Goal: Task Accomplishment & Management: Manage account settings

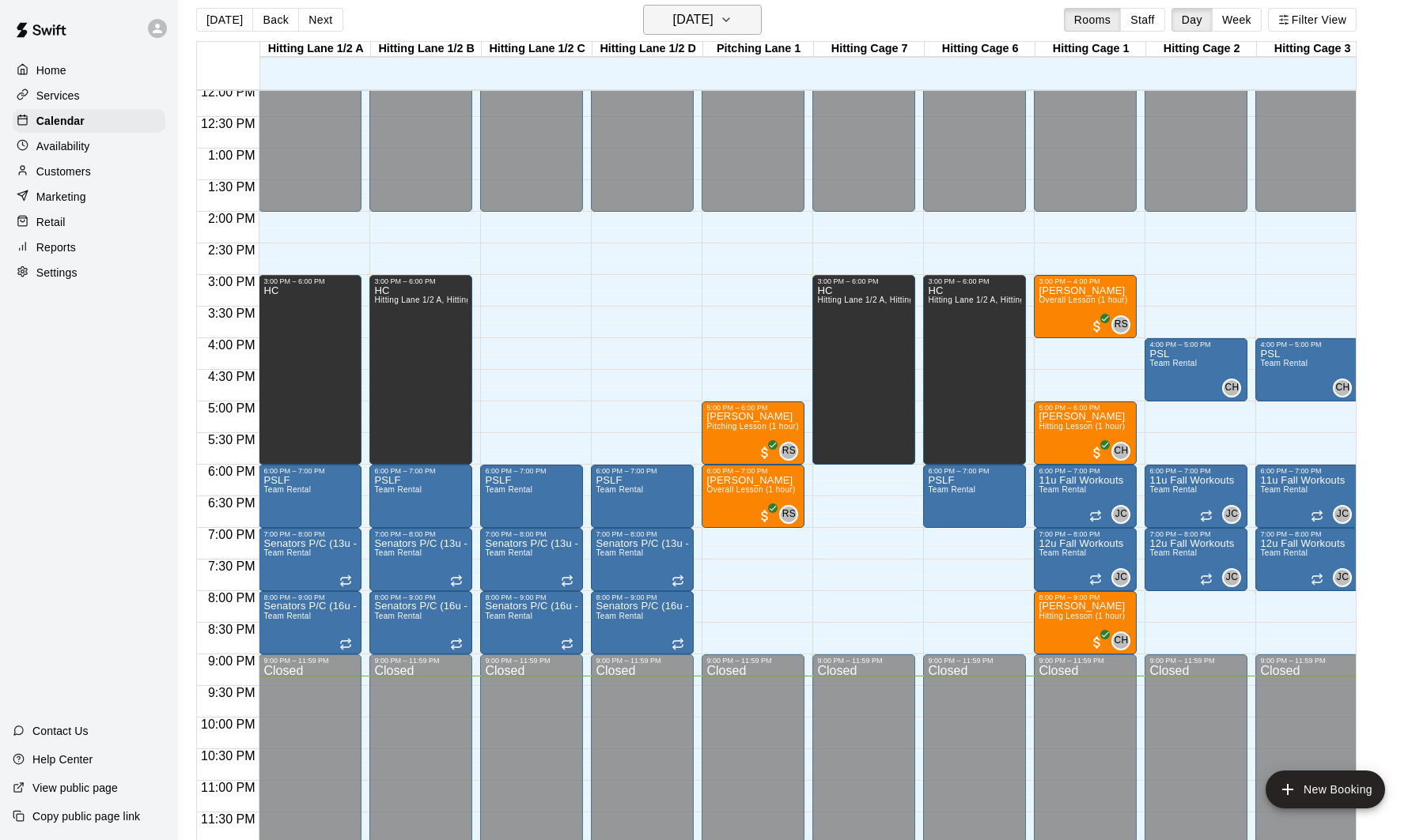
click at [703, 19] on h6 "[DATE]" at bounding box center [693, 19] width 40 height 22
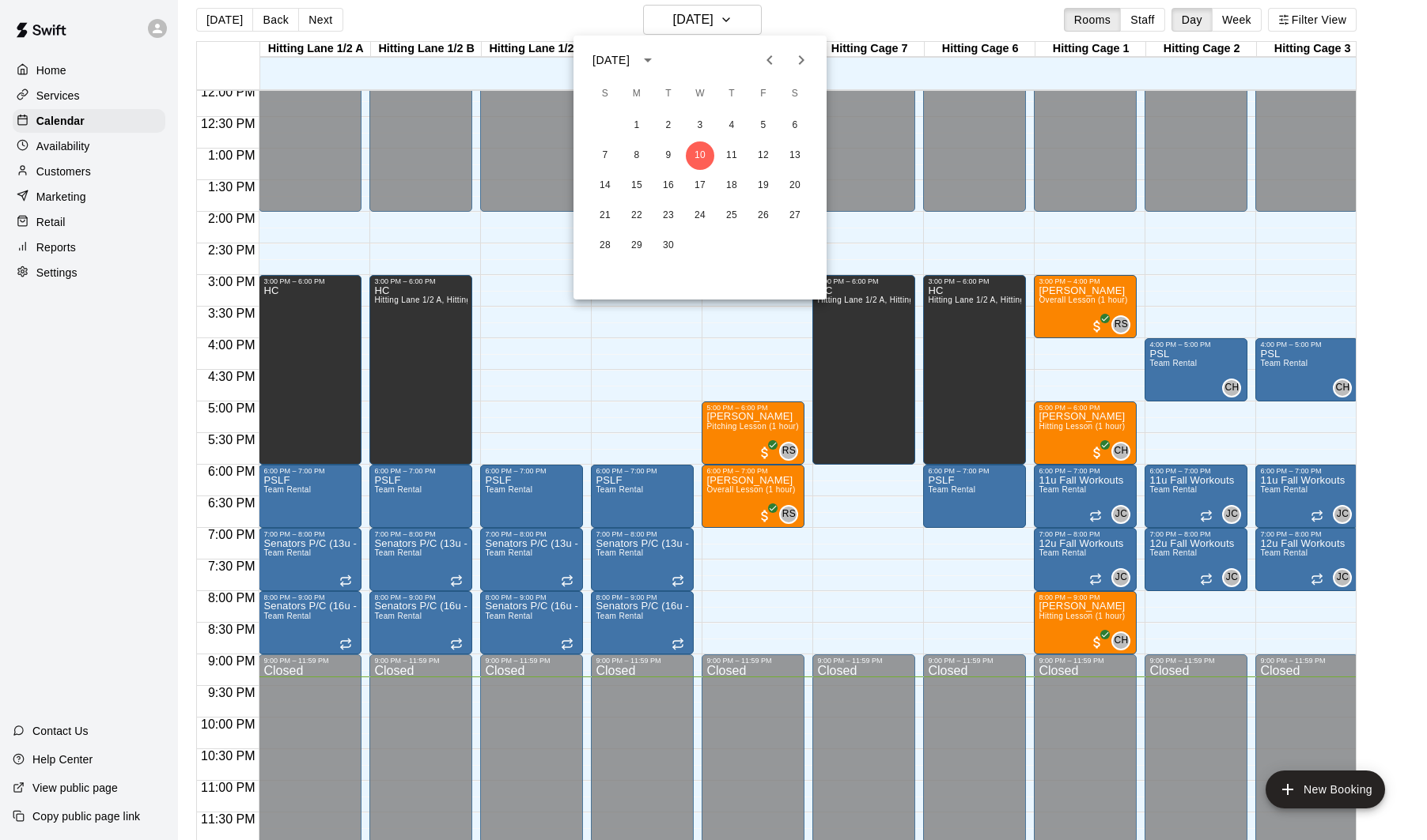
click at [763, 325] on div at bounding box center [713, 420] width 1427 height 840
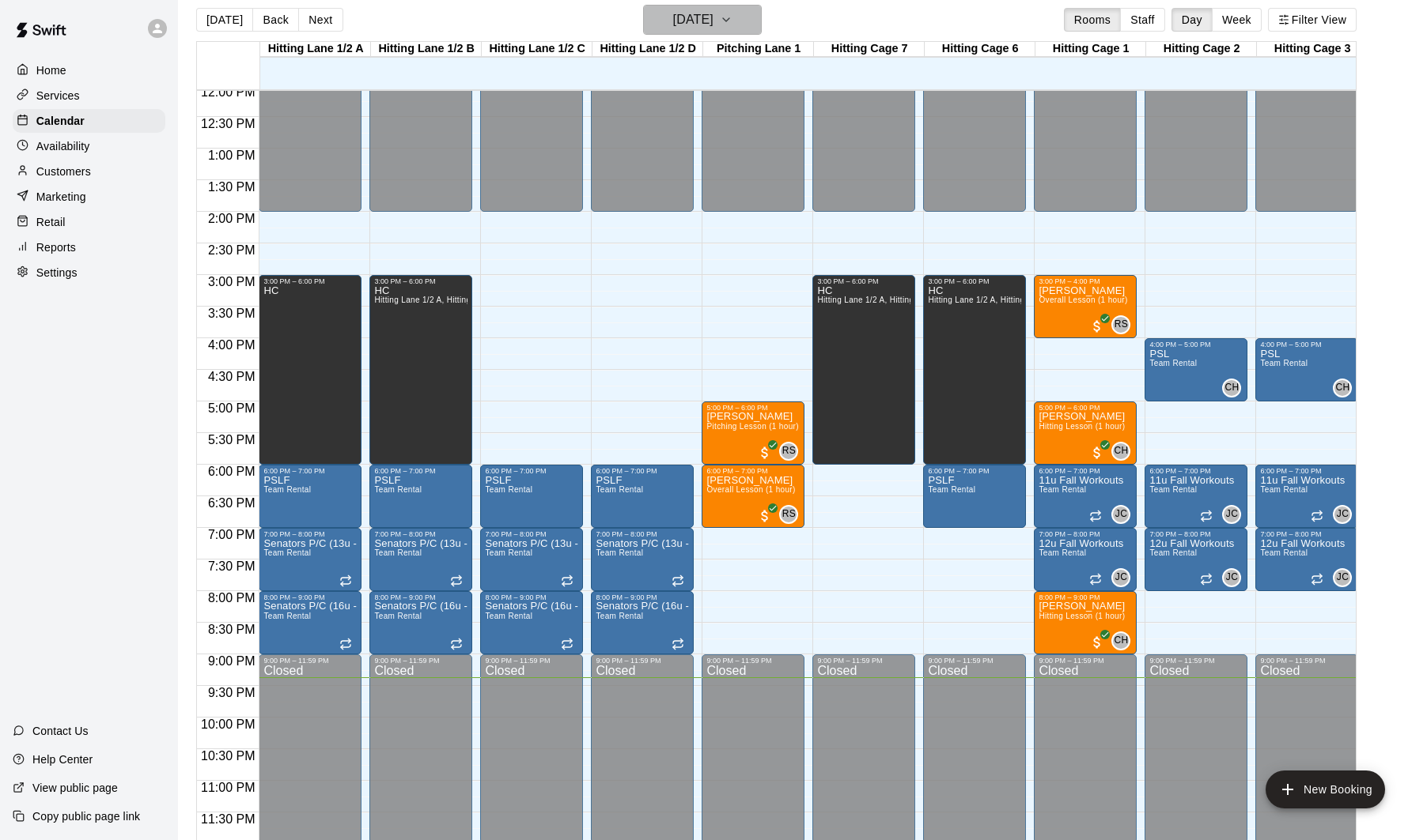
click at [673, 17] on h6 "[DATE]" at bounding box center [693, 19] width 40 height 22
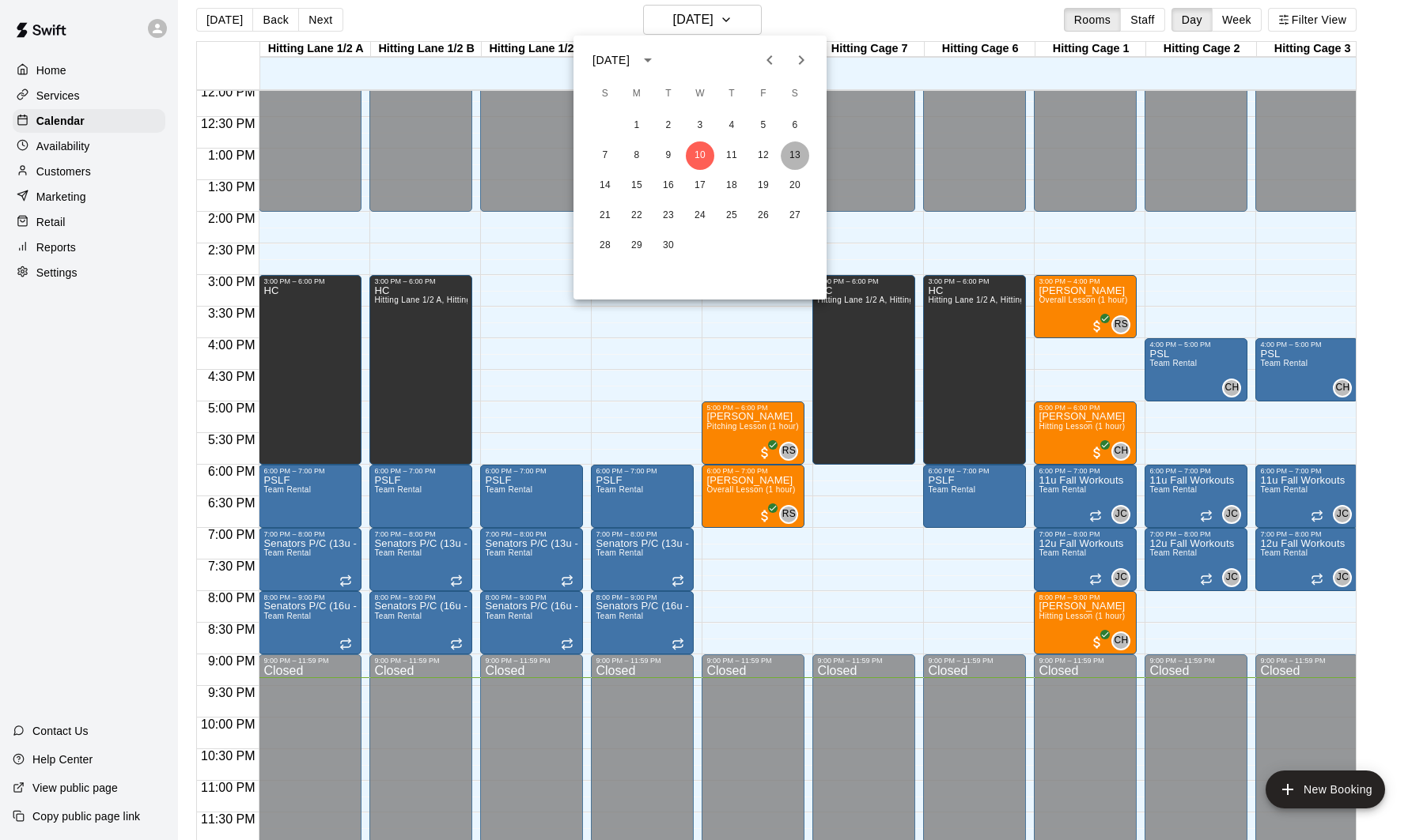
click at [798, 162] on button "13" at bounding box center [794, 156] width 29 height 29
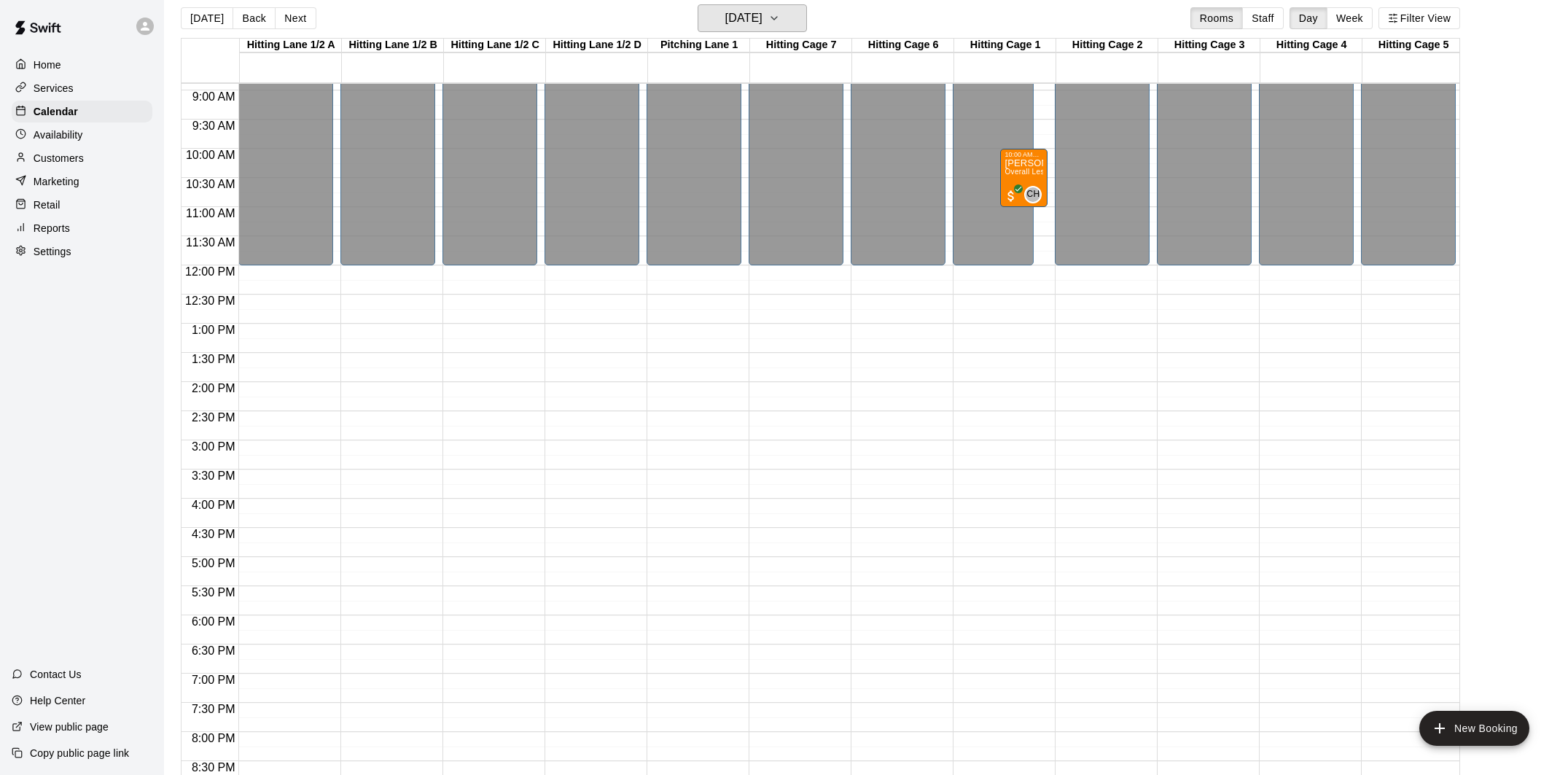
scroll to position [493, 0]
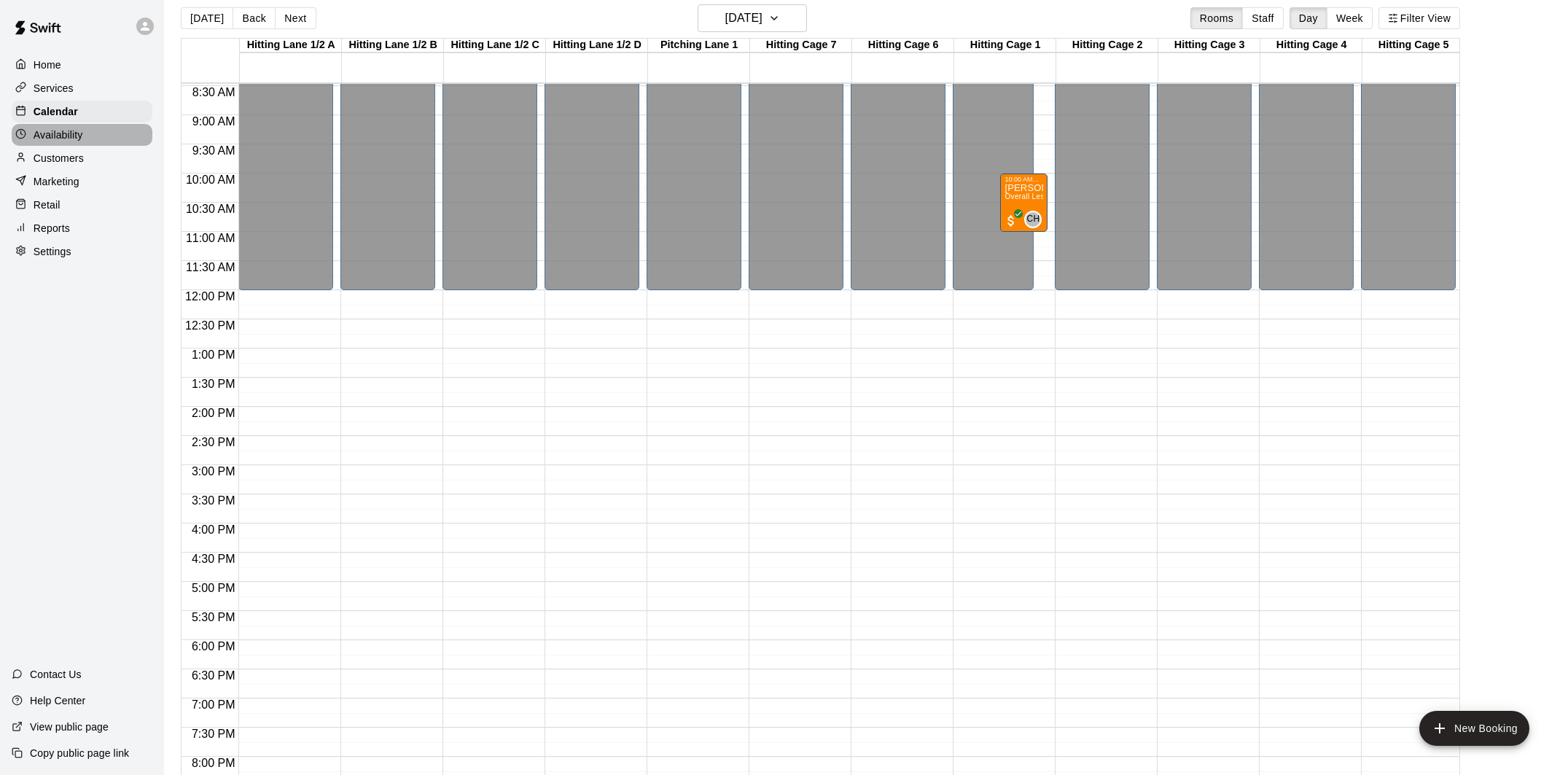
click at [124, 133] on div "Availability" at bounding box center [81, 134] width 140 height 22
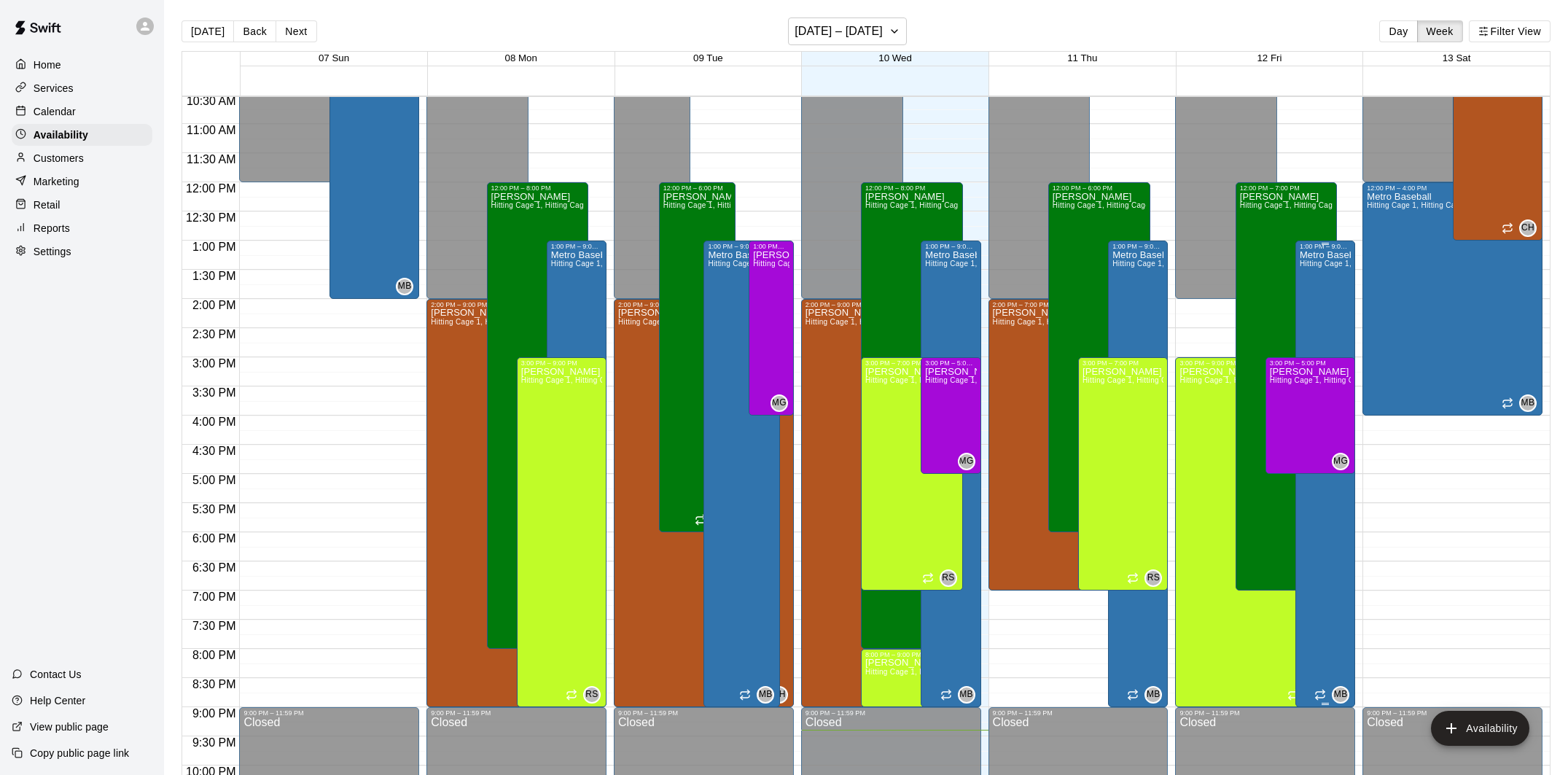
scroll to position [611, 0]
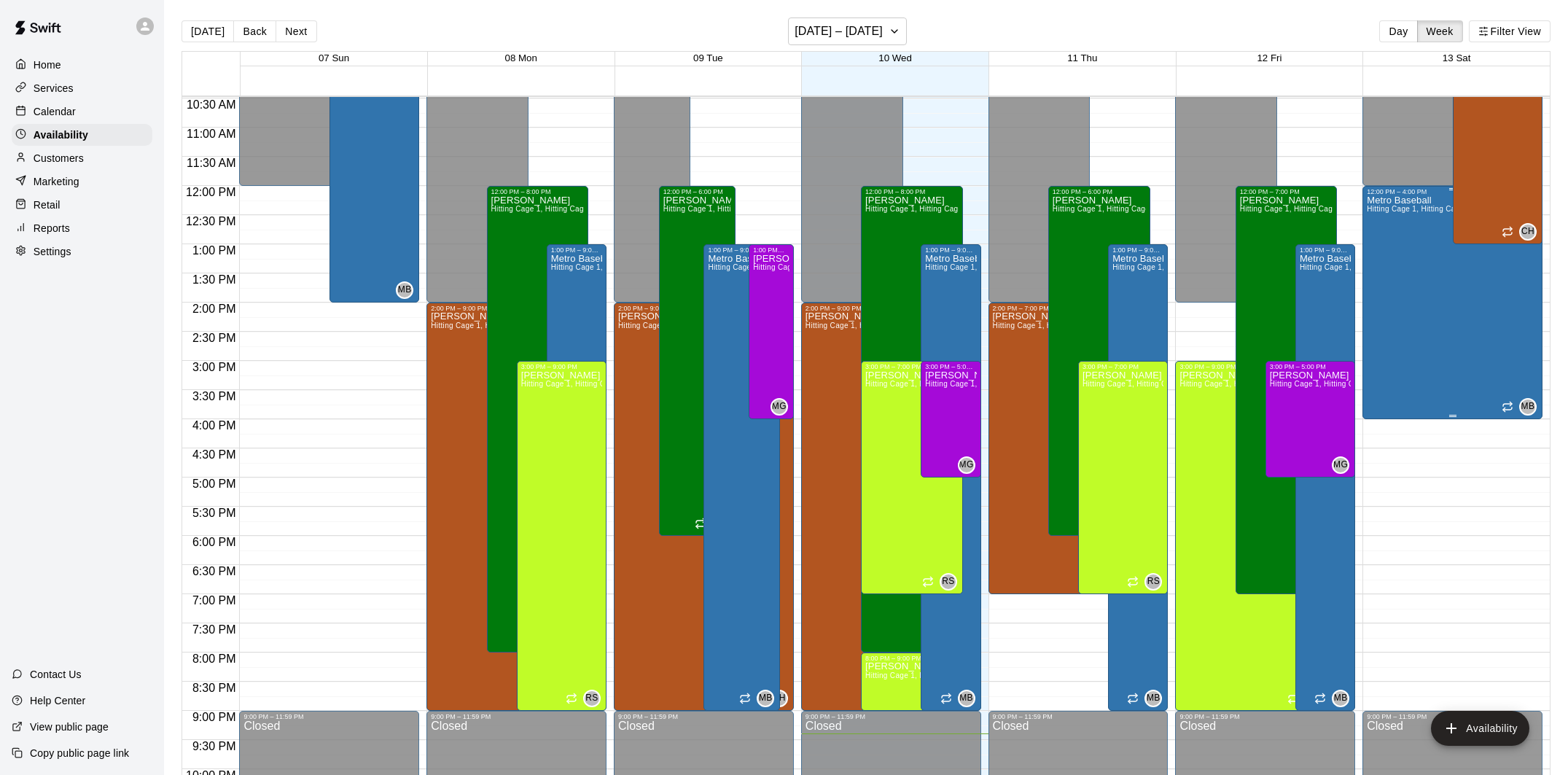
click at [1315, 320] on div "Metro Baseball Hitting Cage 1, Hitting Cage 2, Hitting Cage 3, Hitting Cage 4, …" at bounding box center [1452, 583] width 171 height 775
click at [1315, 365] on div at bounding box center [784, 388] width 1568 height 775
click at [81, 116] on div "Calendar" at bounding box center [81, 111] width 140 height 22
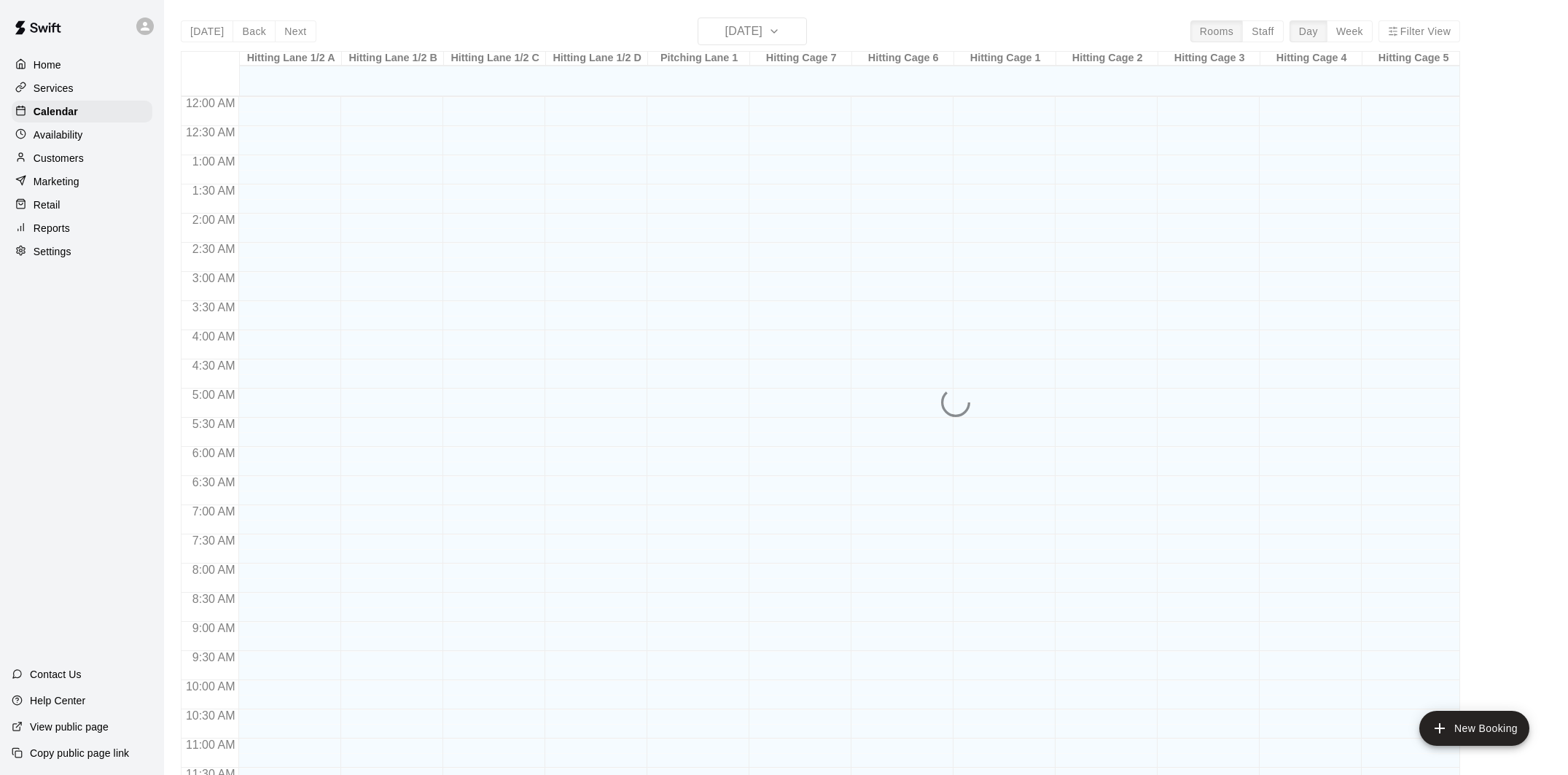
scroll to position [662, 0]
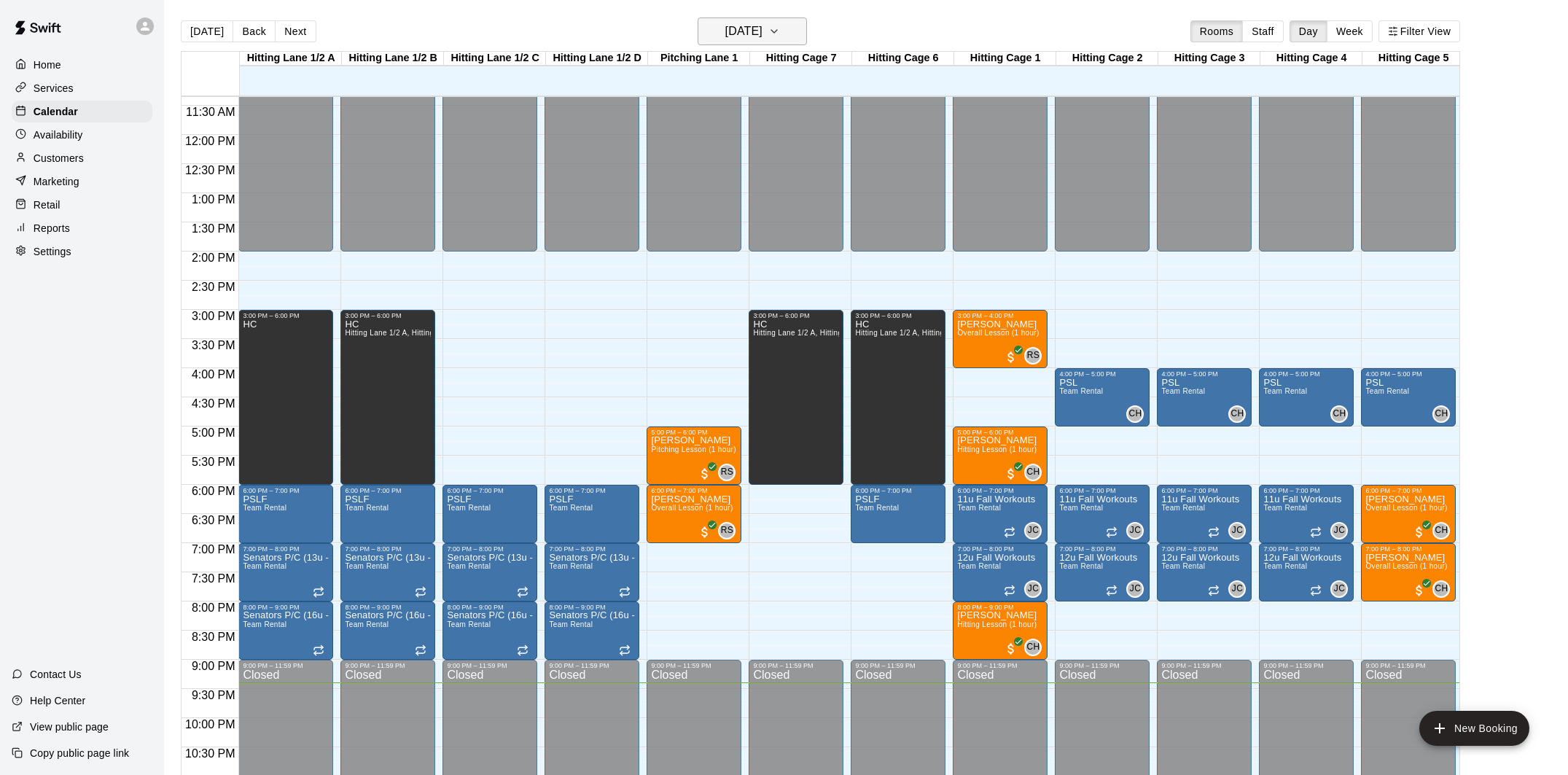
click at [780, 25] on icon "button" at bounding box center [774, 32] width 11 height 18
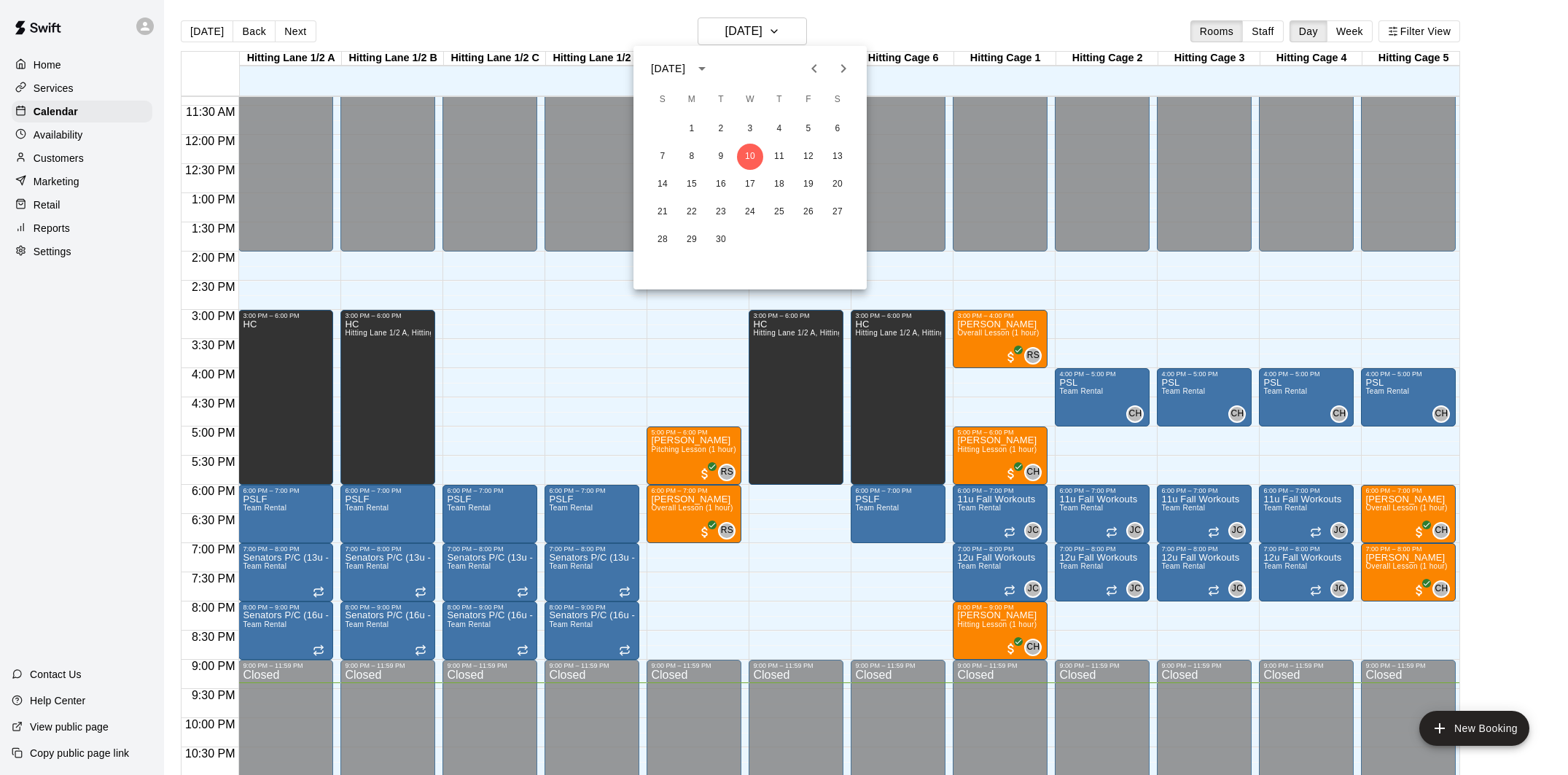
click at [777, 35] on div at bounding box center [784, 388] width 1568 height 775
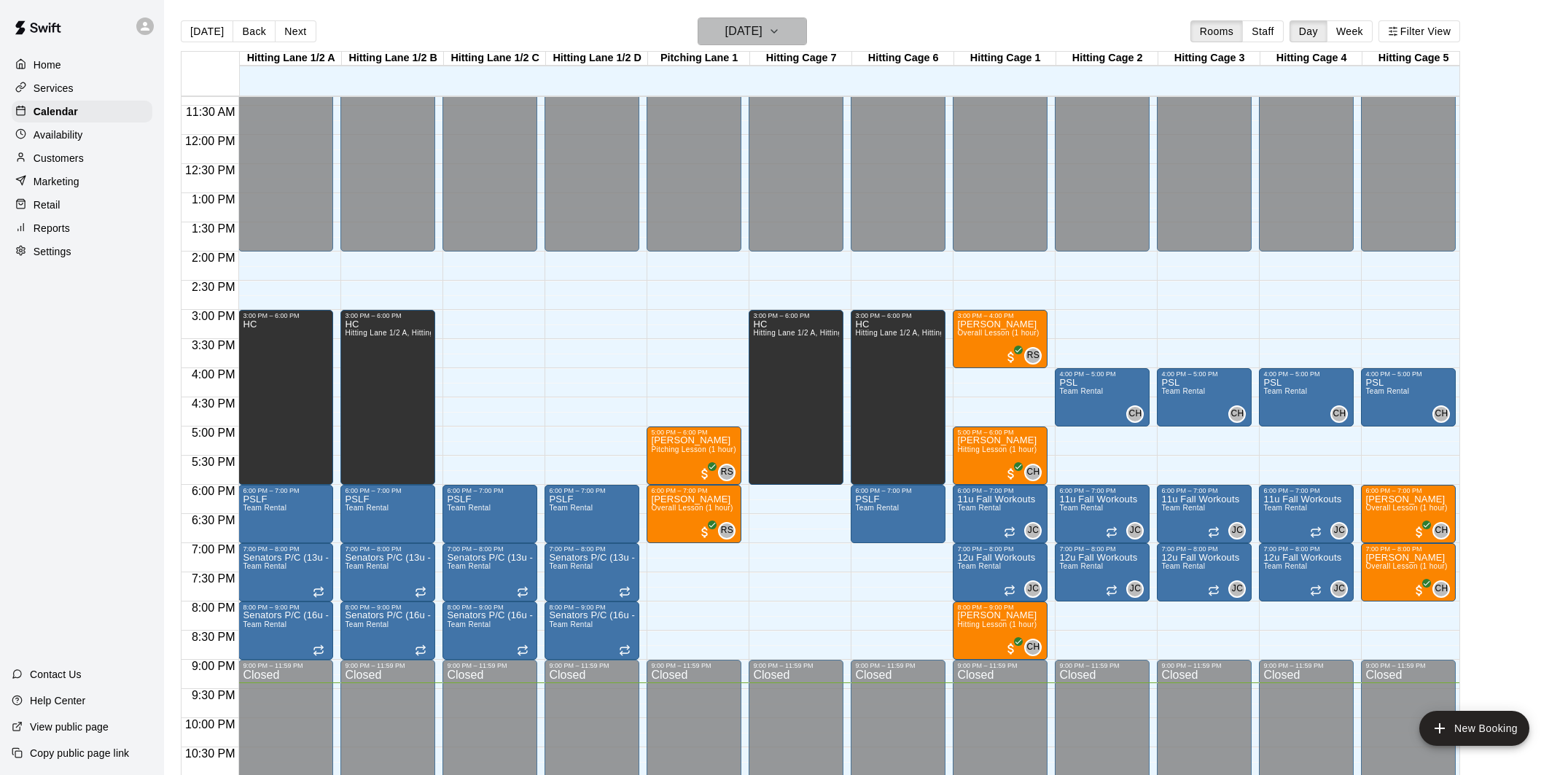
click at [762, 32] on h6 "[DATE]" at bounding box center [744, 31] width 37 height 20
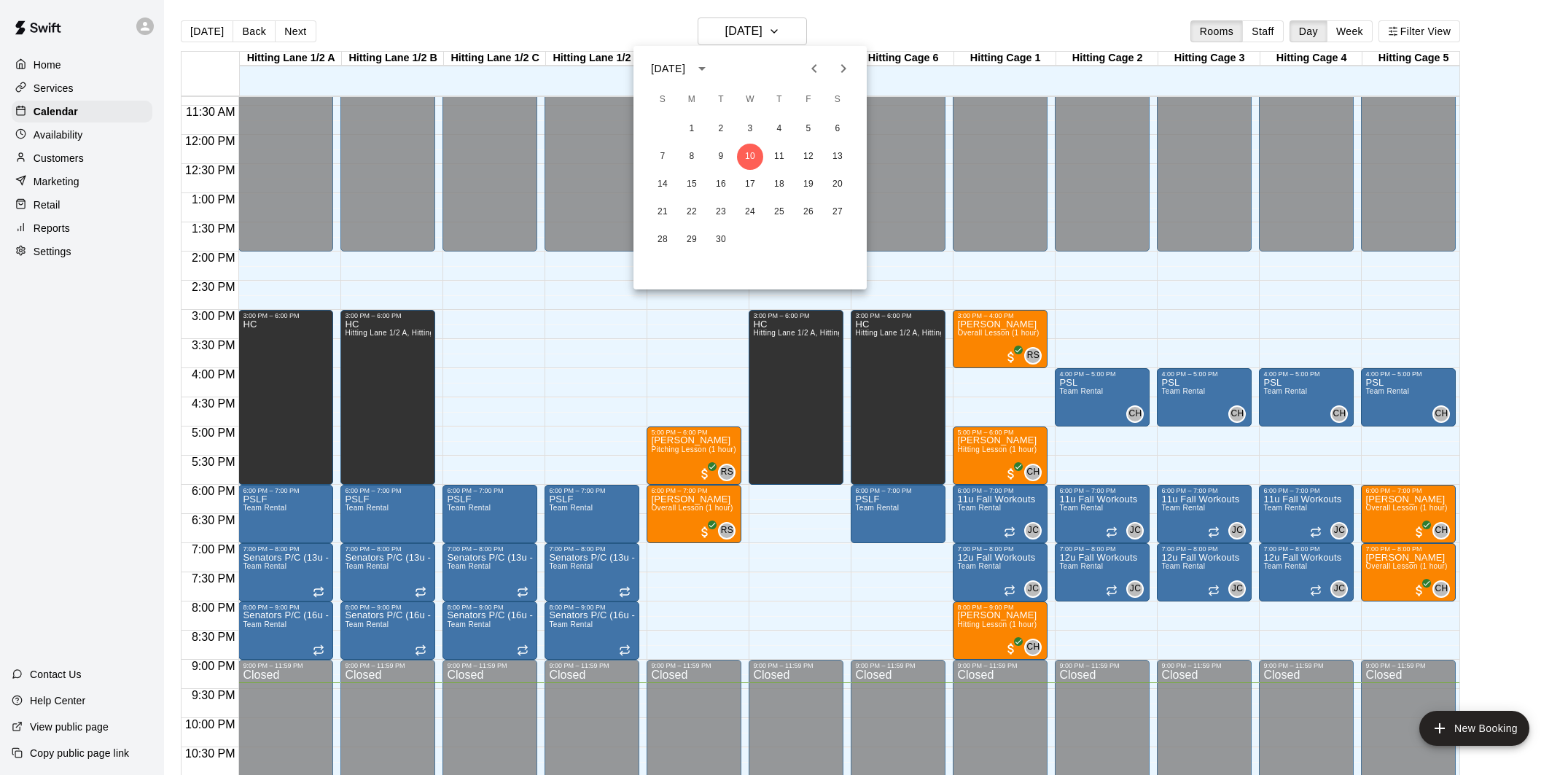
click at [56, 147] on div at bounding box center [784, 388] width 1568 height 775
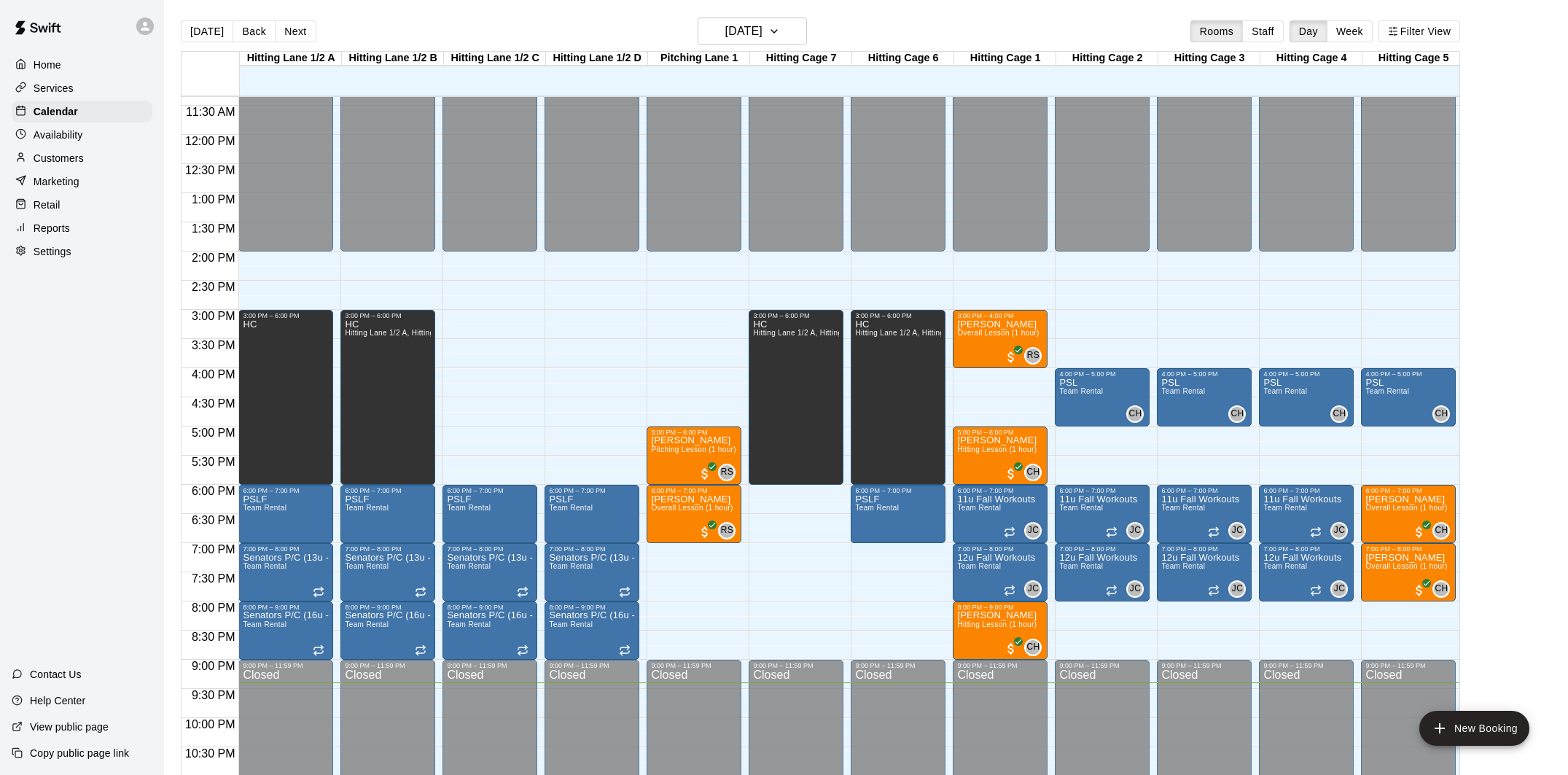
click at [63, 140] on div "[DATE] S M T W T F S 1 2 3 4 5 6 7 8 9 10 11 12 13 14 15 16 17 18 19 20 21 22 2…" at bounding box center [784, 388] width 1568 height 775
click at [72, 135] on p "Availability" at bounding box center [58, 135] width 49 height 15
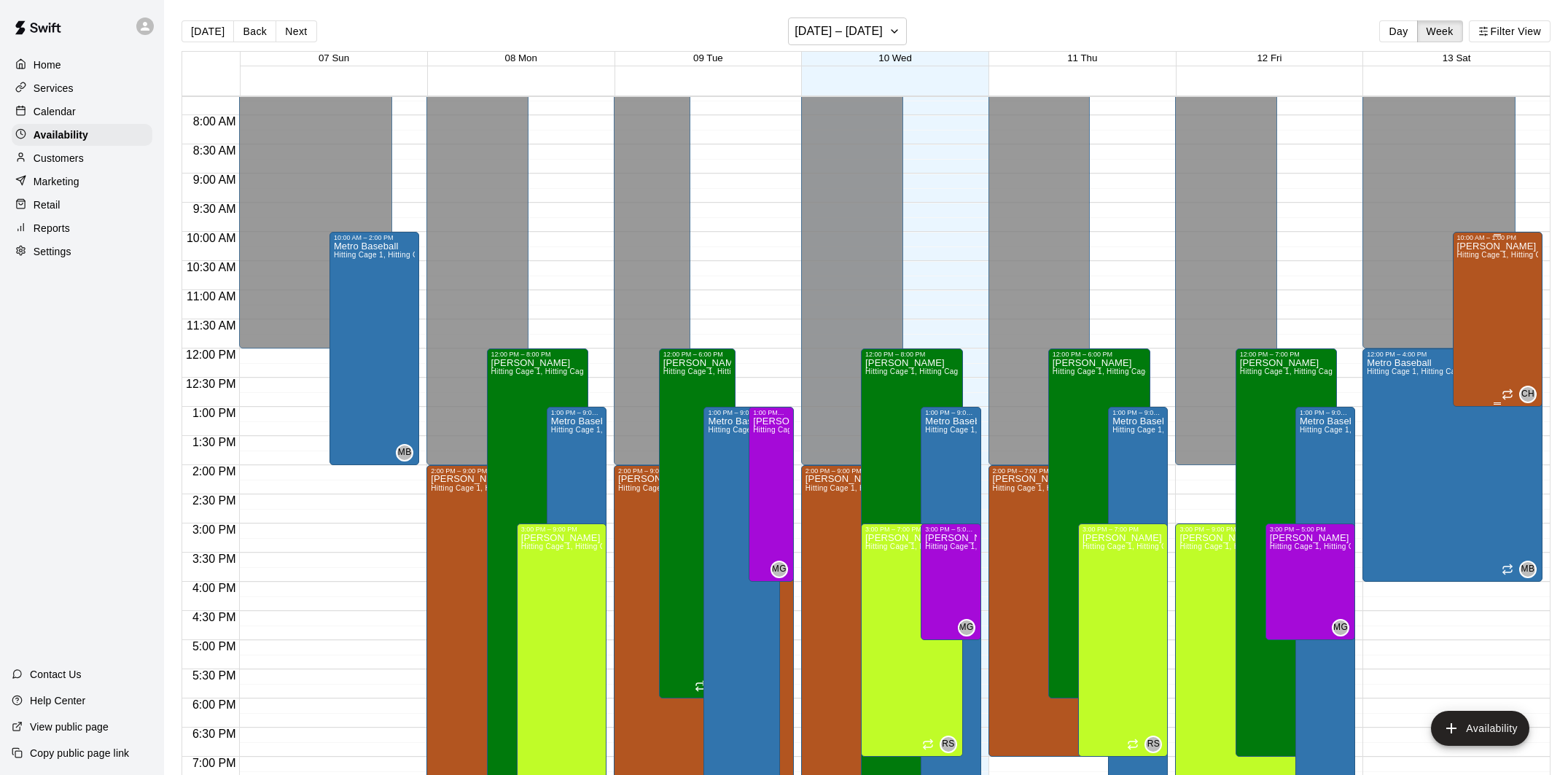
scroll to position [444, 0]
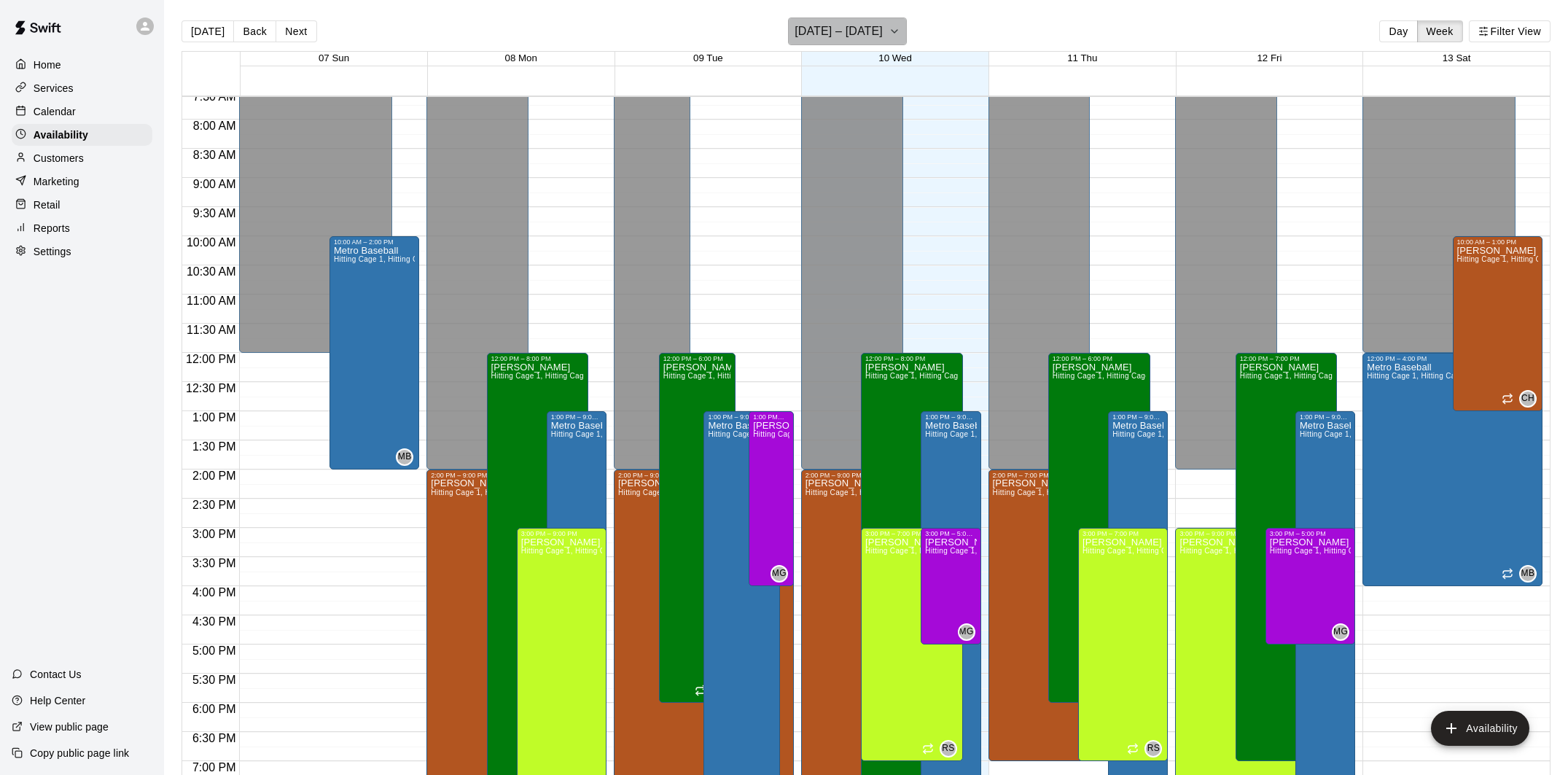
click at [837, 35] on h6 "[DATE] – [DATE]" at bounding box center [839, 31] width 88 height 20
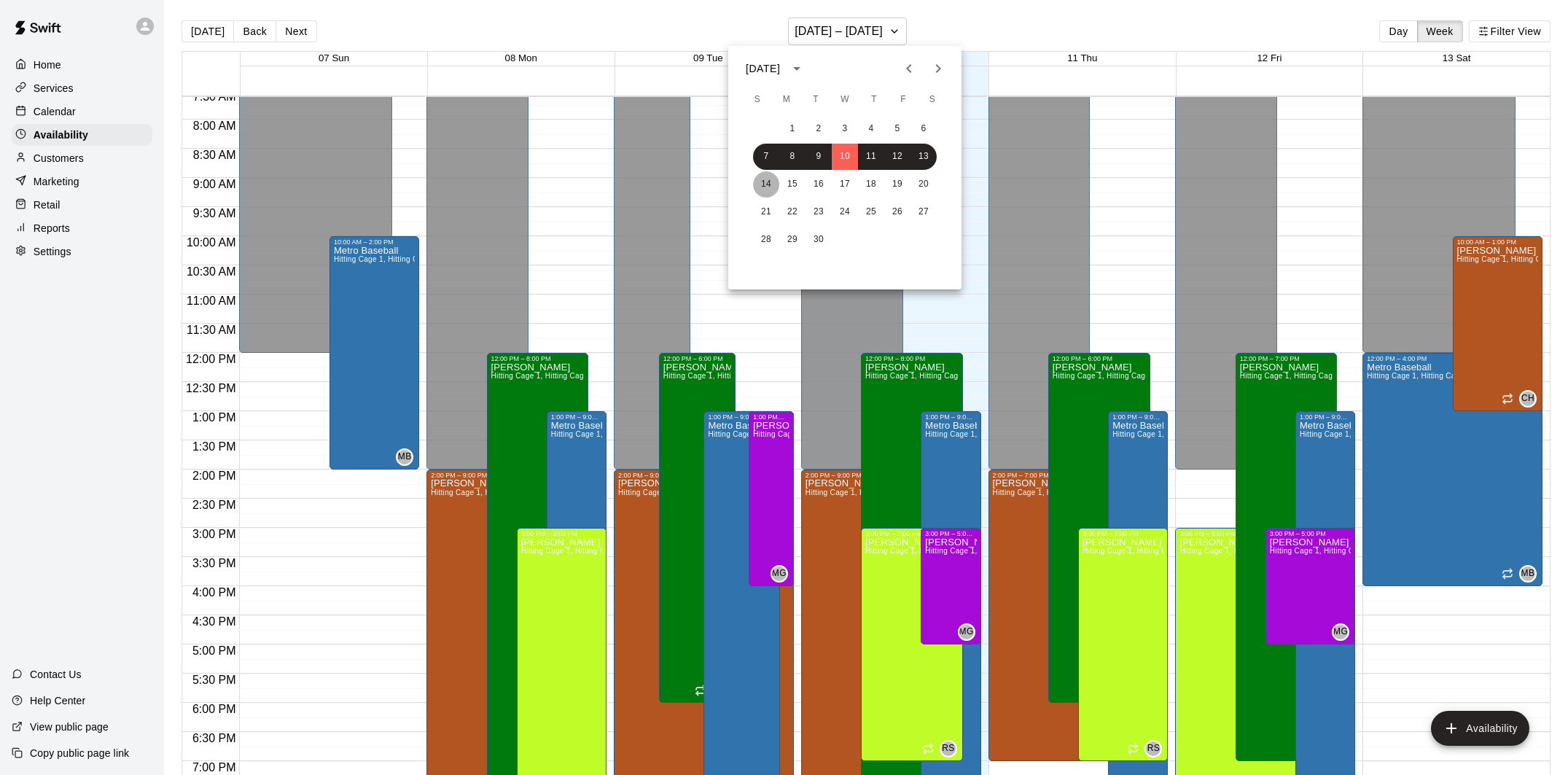
click at [773, 182] on button "14" at bounding box center [766, 184] width 26 height 26
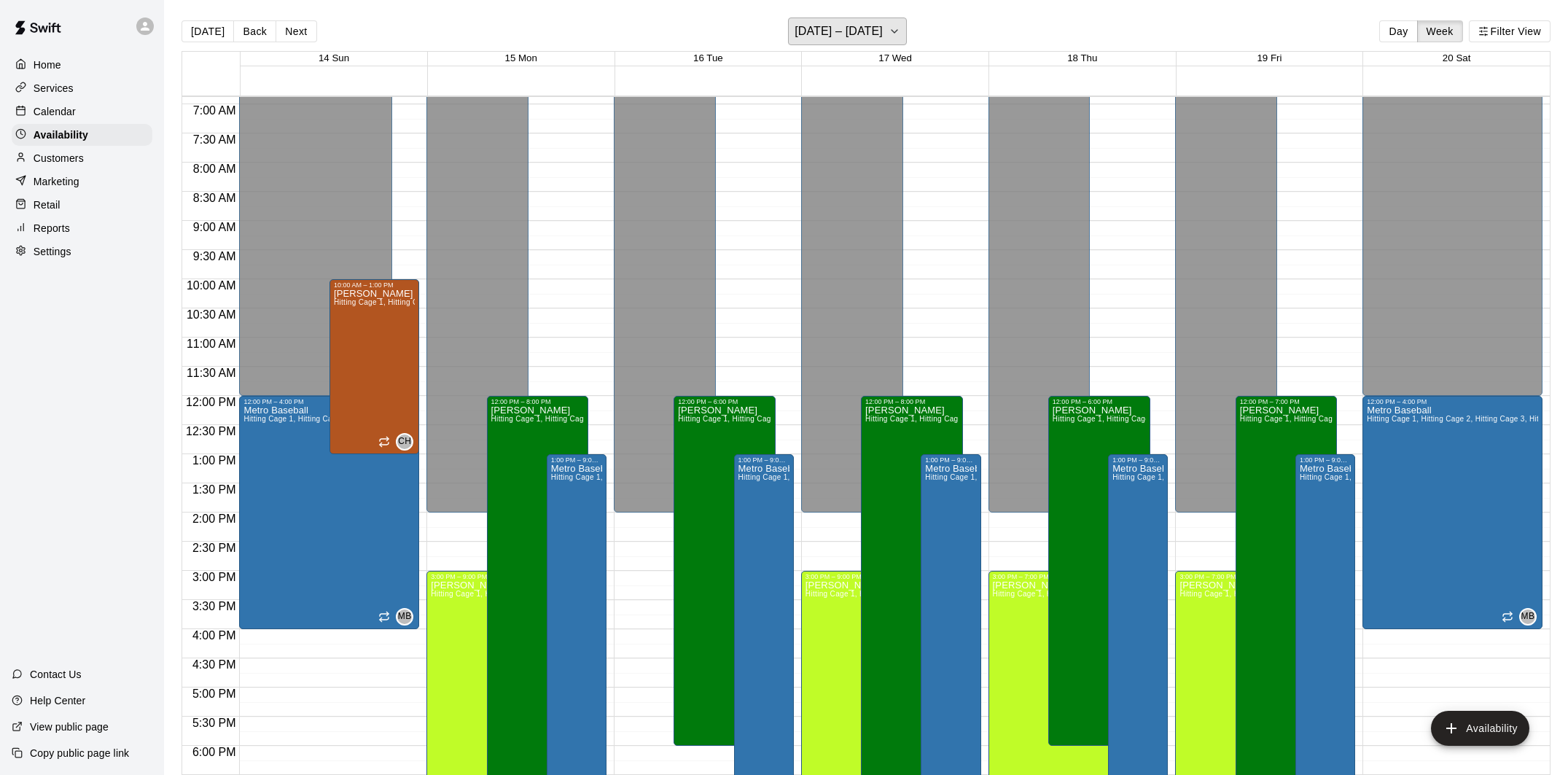
scroll to position [451, 0]
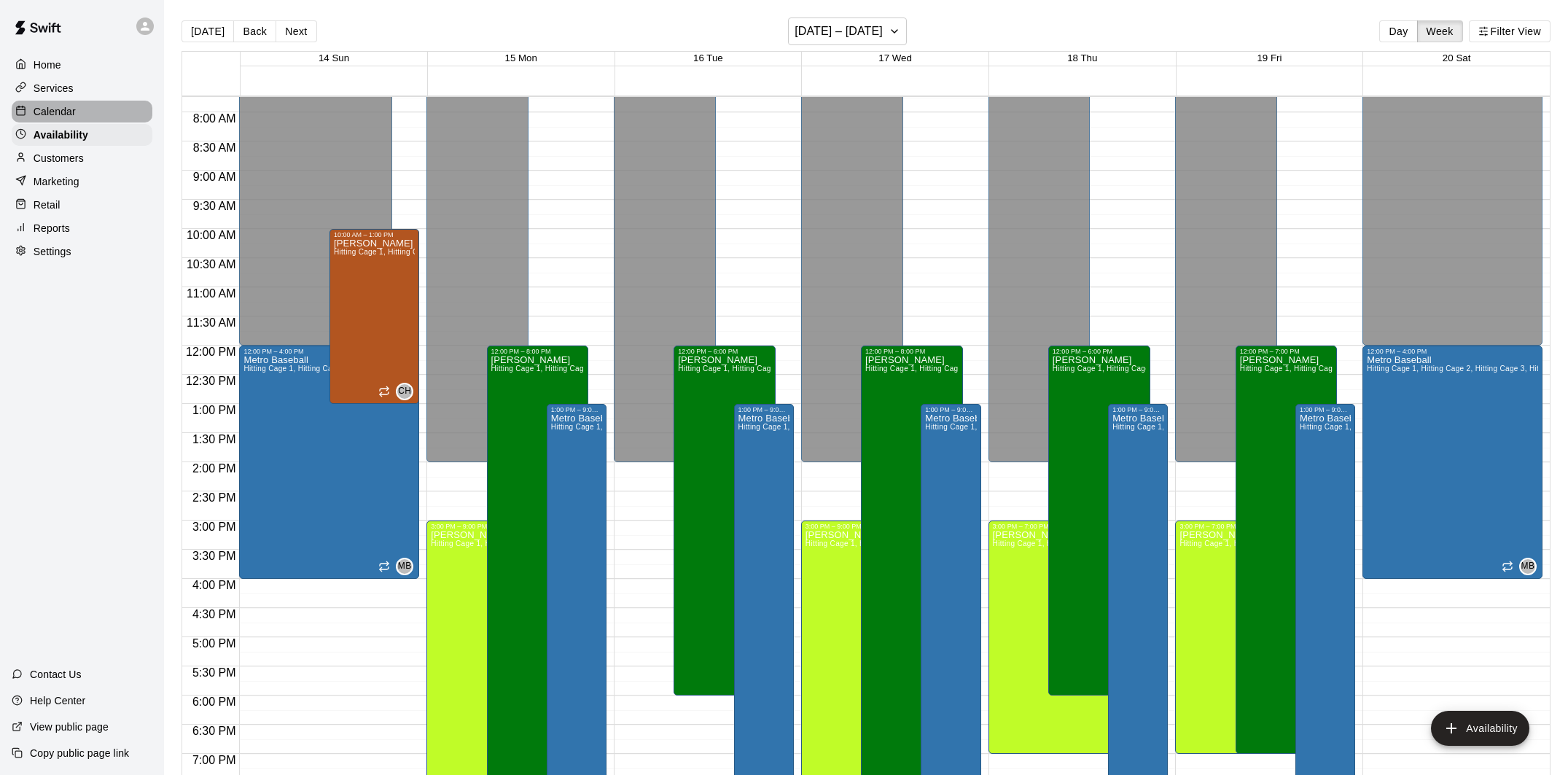
click at [69, 110] on p "Calendar" at bounding box center [55, 111] width 42 height 15
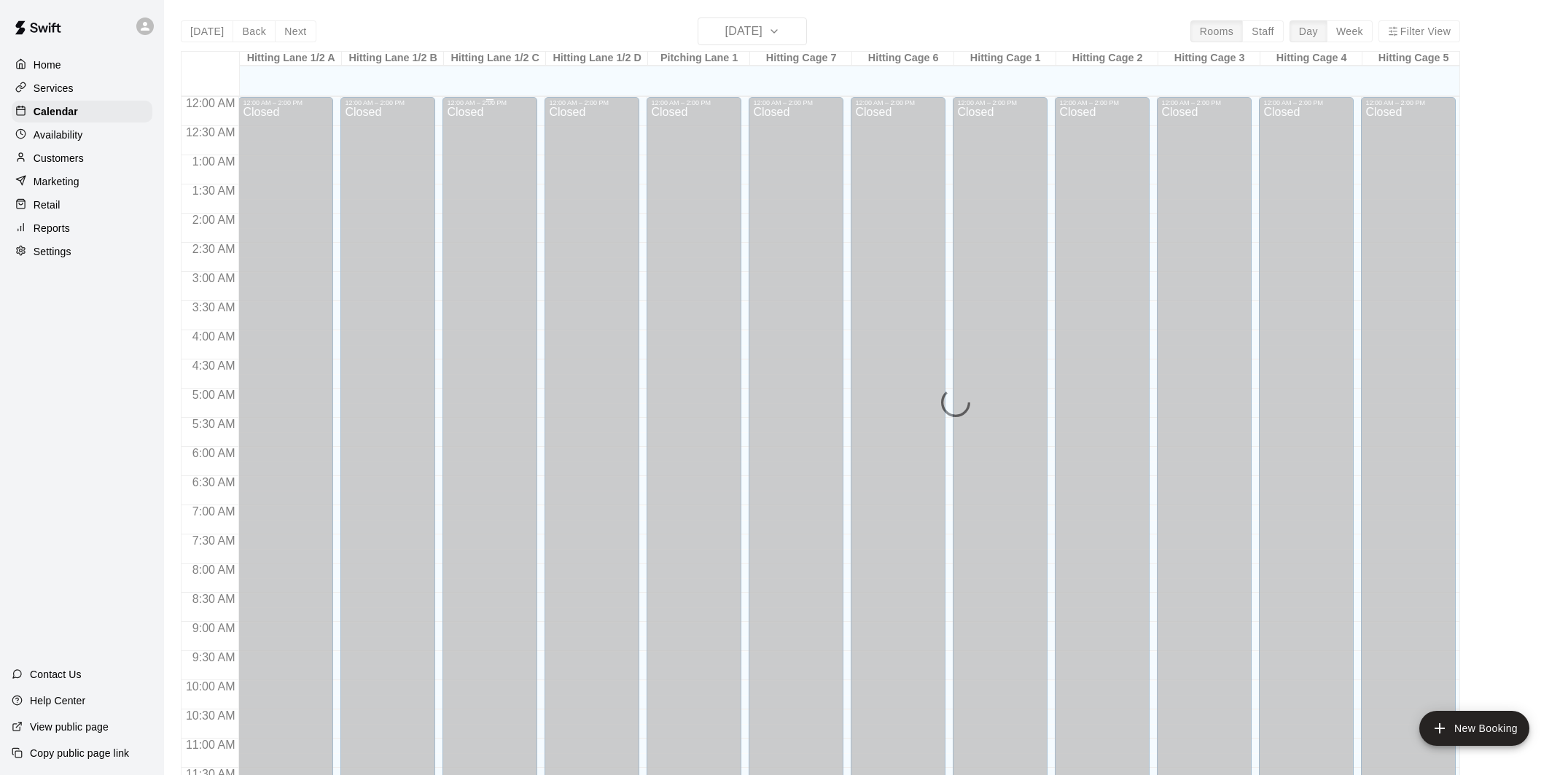
scroll to position [662, 0]
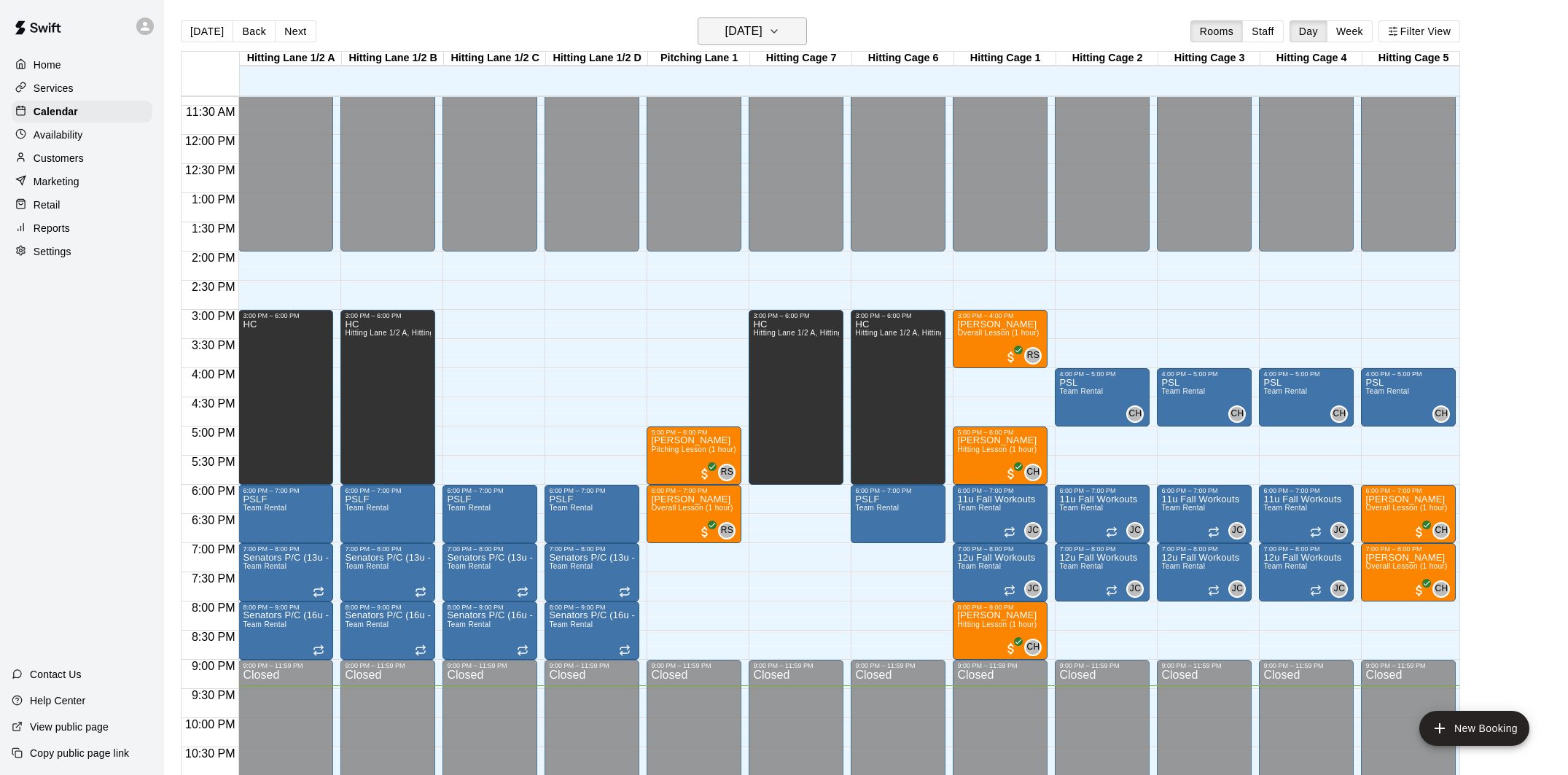
click at [725, 32] on h6 "[DATE]" at bounding box center [744, 31] width 37 height 20
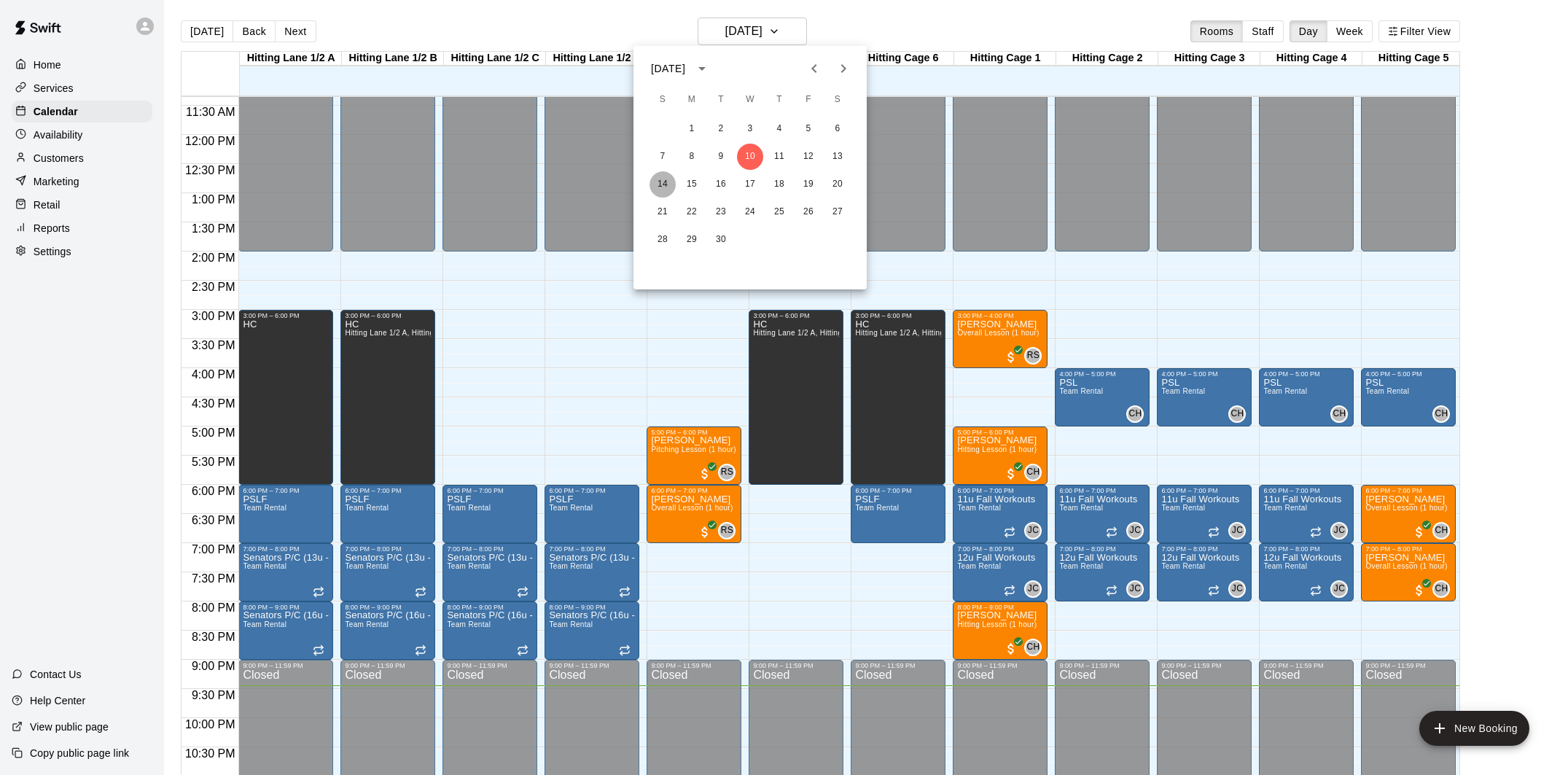
click at [664, 191] on button "14" at bounding box center [663, 184] width 26 height 26
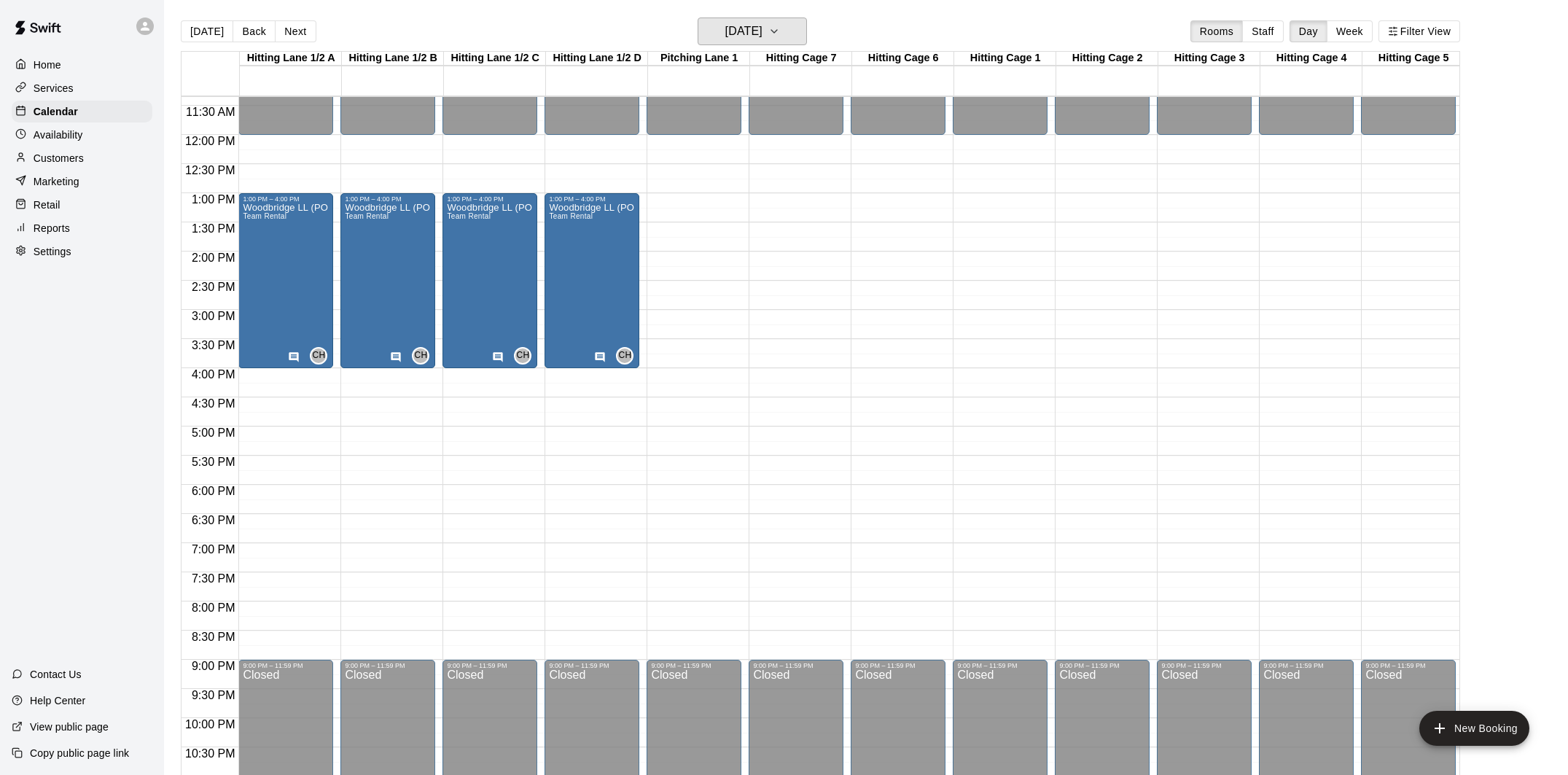
scroll to position [673, 0]
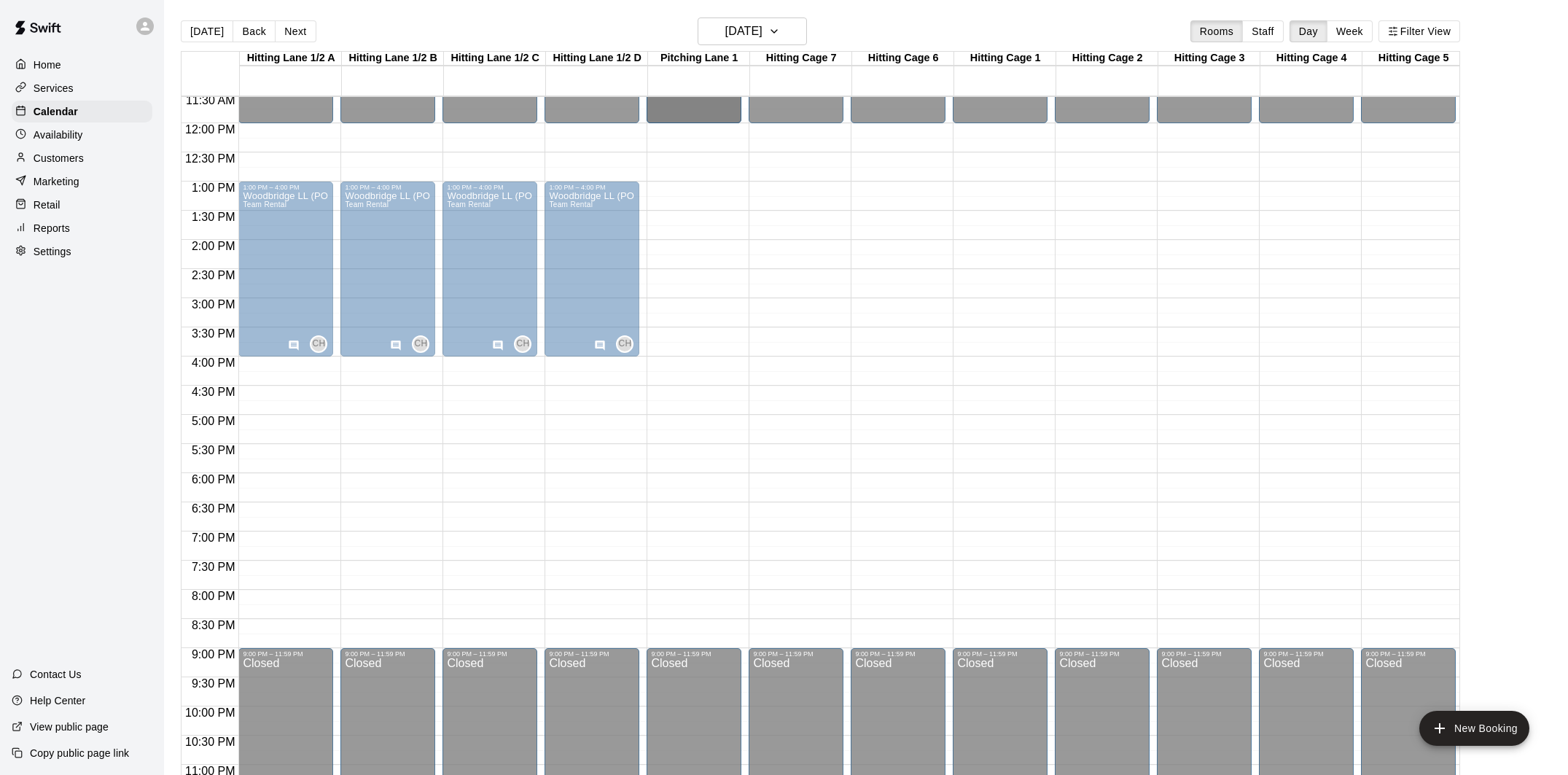
scroll to position [0, 0]
